Goal: Transaction & Acquisition: Purchase product/service

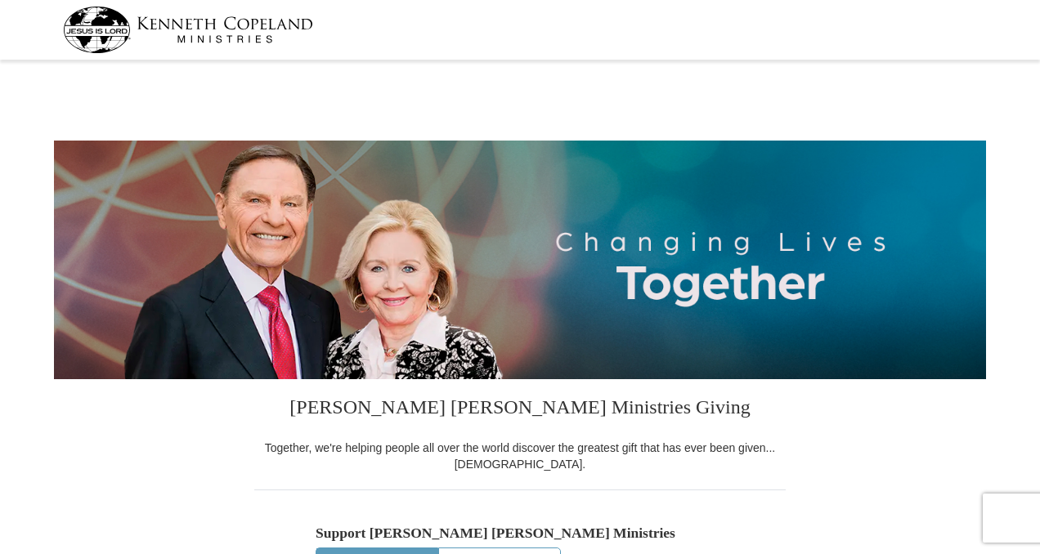
select select "SC"
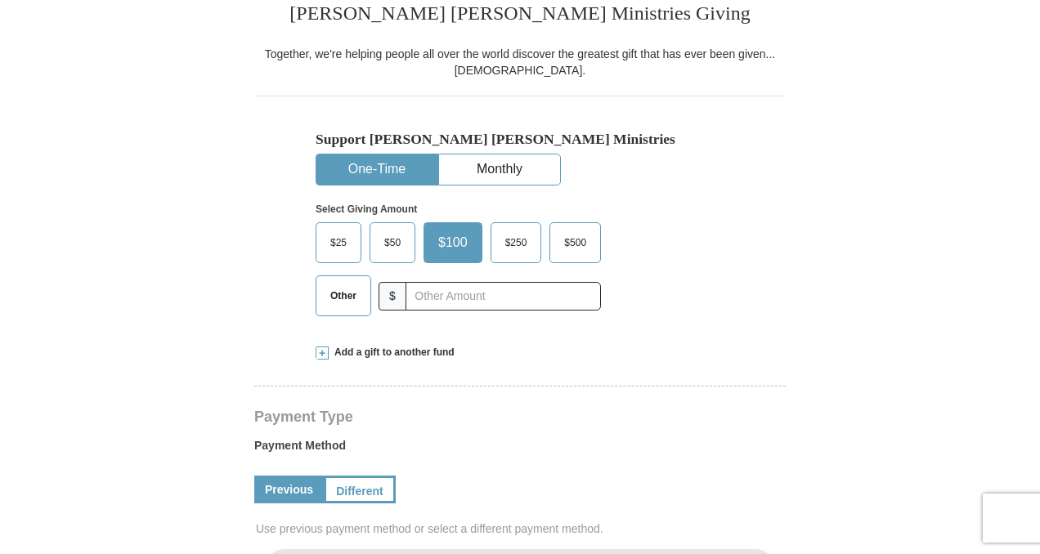
scroll to position [399, 0]
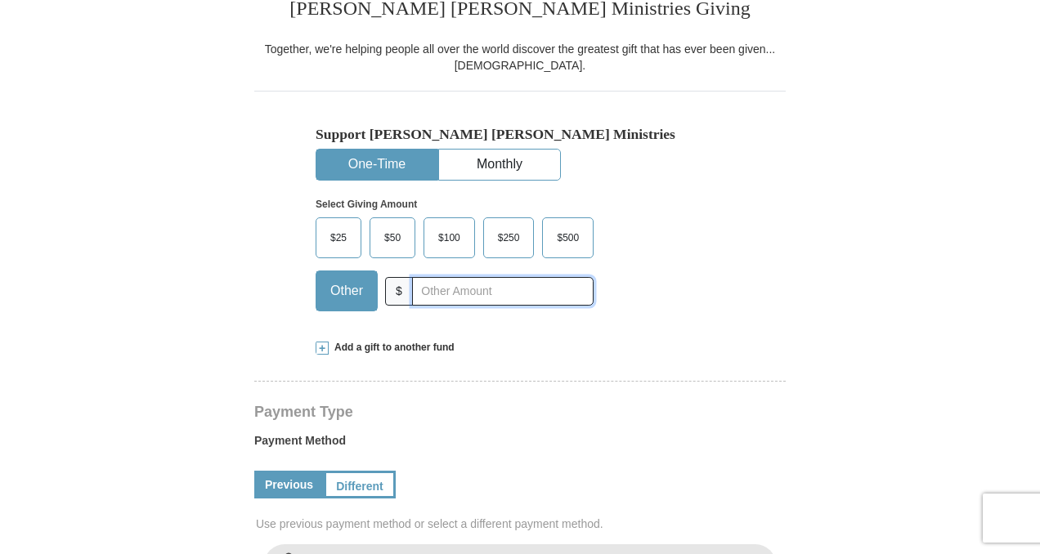
click at [467, 305] on input "text" at bounding box center [502, 291] width 181 height 29
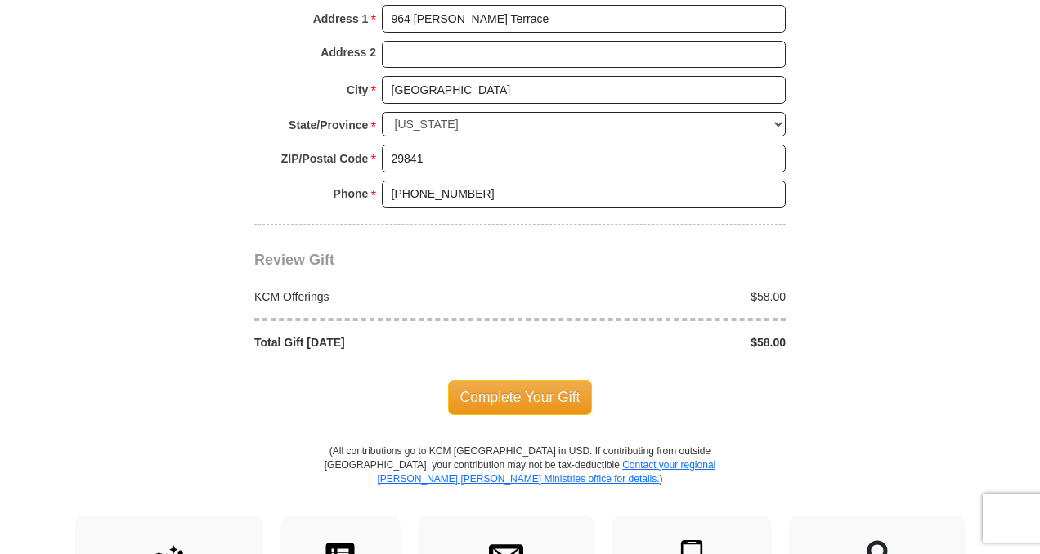
scroll to position [1312, 0]
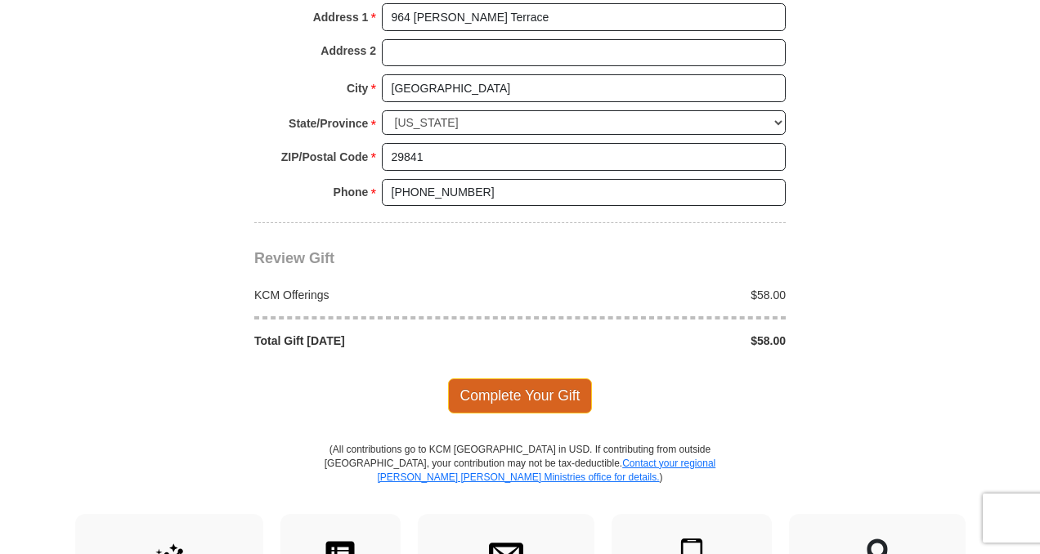
type input "58.00"
click at [508, 413] on span "Complete Your Gift" at bounding box center [520, 395] width 145 height 34
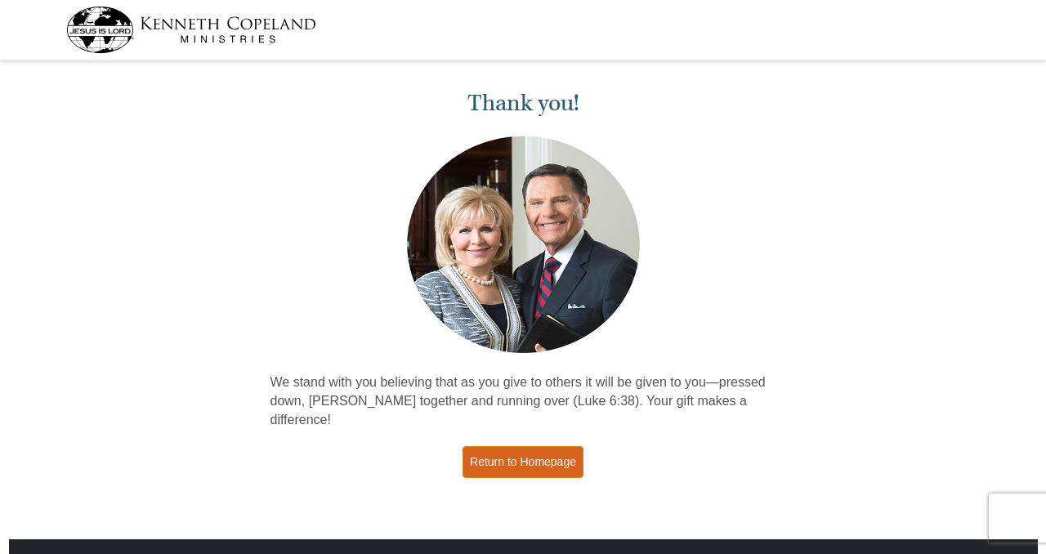
click at [519, 467] on link "Return to Homepage" at bounding box center [523, 462] width 121 height 32
